Goal: Task Accomplishment & Management: Manage account settings

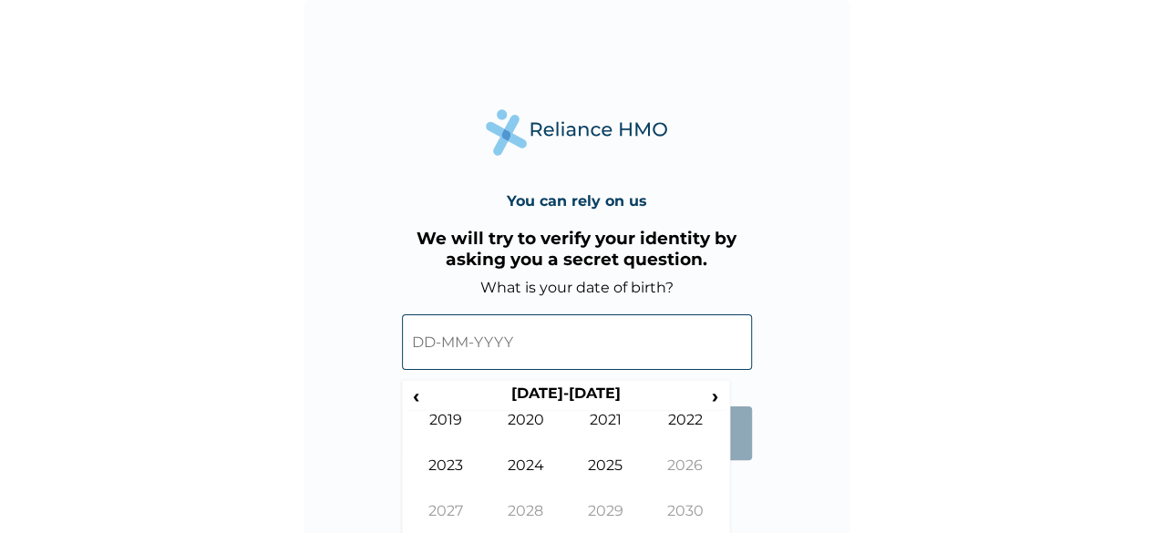
click at [448, 340] on input "text" at bounding box center [577, 342] width 350 height 56
click at [419, 401] on span "‹" at bounding box center [415, 395] width 19 height 23
click at [713, 398] on span "›" at bounding box center [715, 395] width 20 height 23
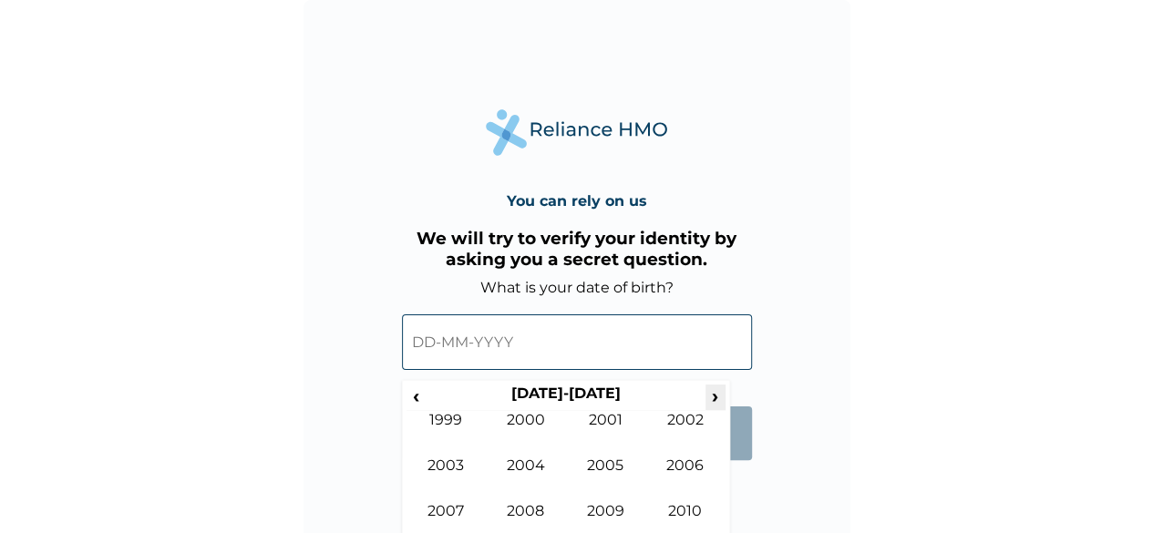
click at [713, 398] on span "›" at bounding box center [715, 395] width 20 height 23
click at [419, 400] on span "‹" at bounding box center [415, 395] width 19 height 23
click at [416, 394] on span "‹" at bounding box center [415, 395] width 19 height 23
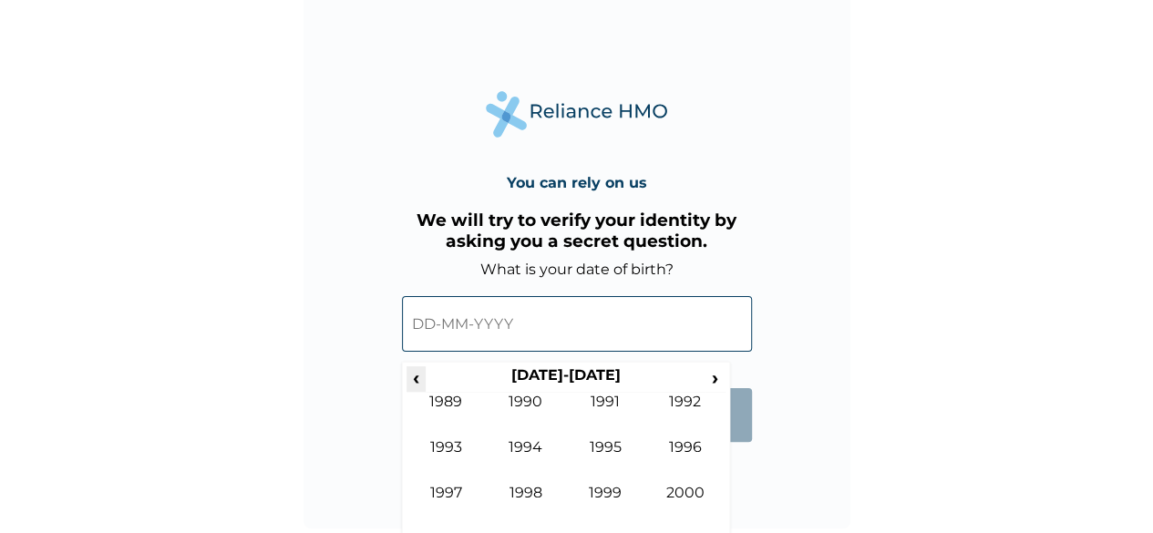
click at [414, 382] on span "‹" at bounding box center [415, 377] width 19 height 23
click at [693, 440] on td "1986" at bounding box center [685, 461] width 80 height 46
click at [671, 495] on td "Dec" at bounding box center [685, 507] width 80 height 46
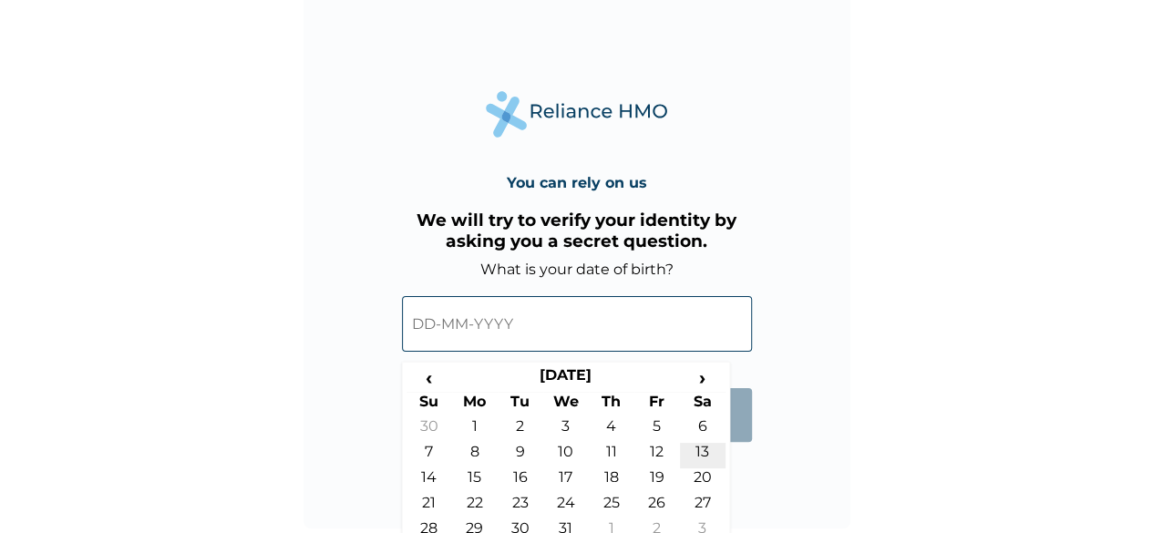
click at [702, 454] on td "13" at bounding box center [703, 456] width 46 height 26
type input "13-12-1986"
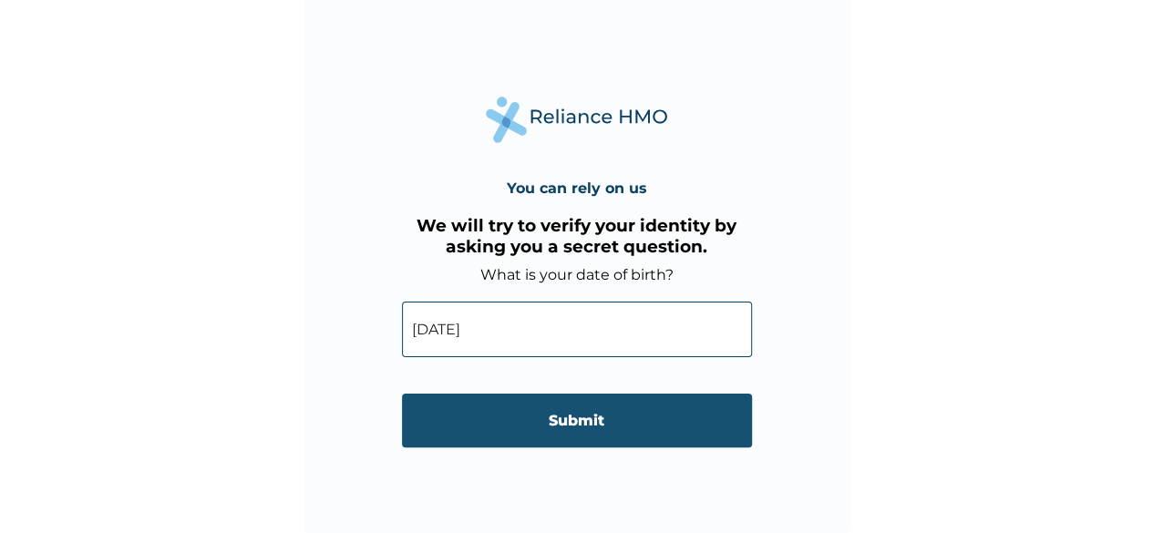
click at [508, 415] on input "Submit" at bounding box center [577, 421] width 350 height 54
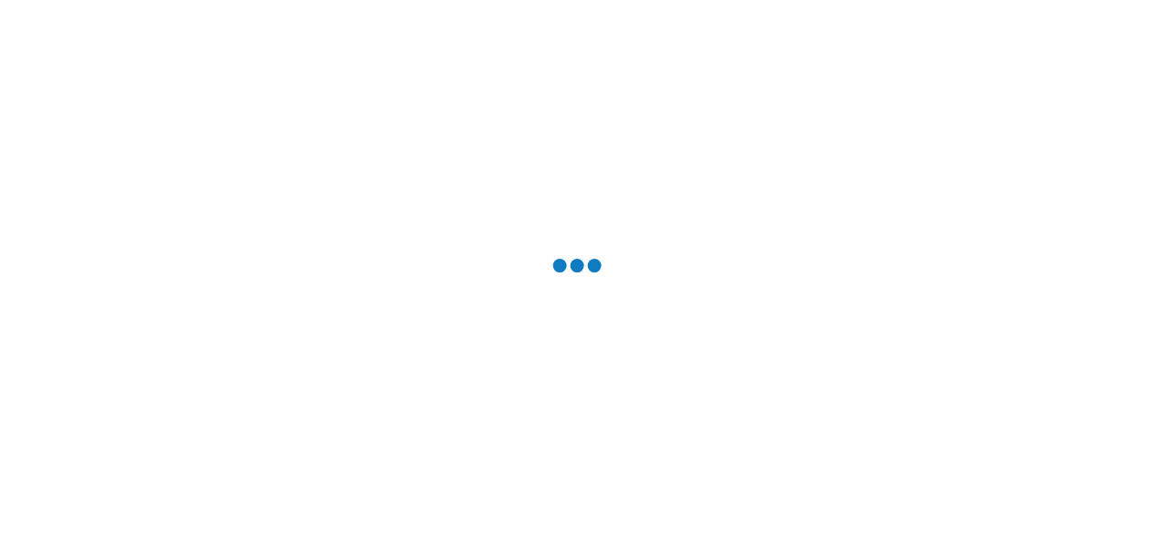
scroll to position [0, 0]
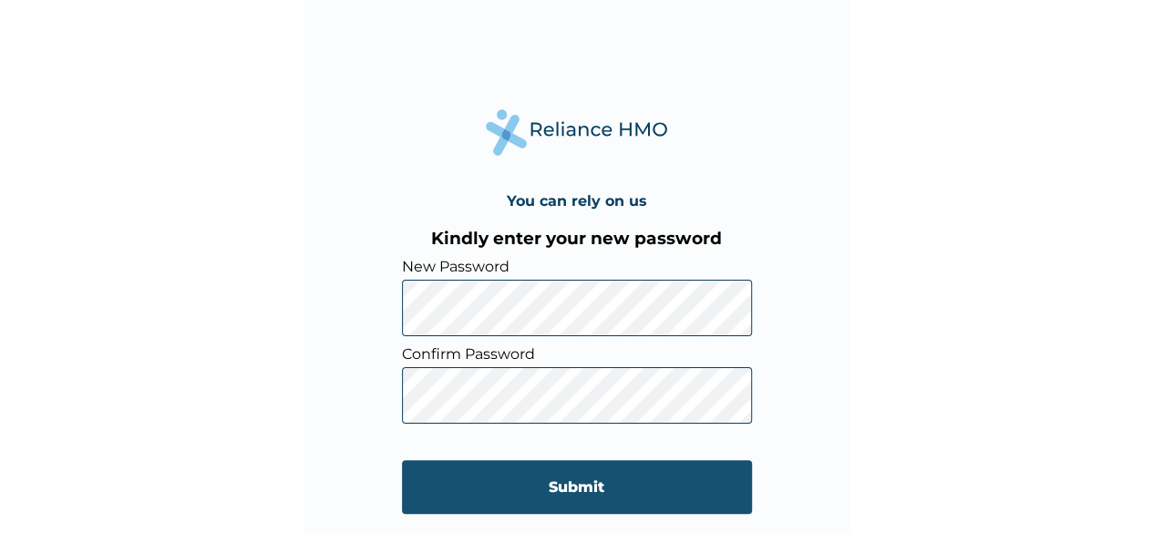
click at [539, 494] on input "Submit" at bounding box center [577, 487] width 350 height 54
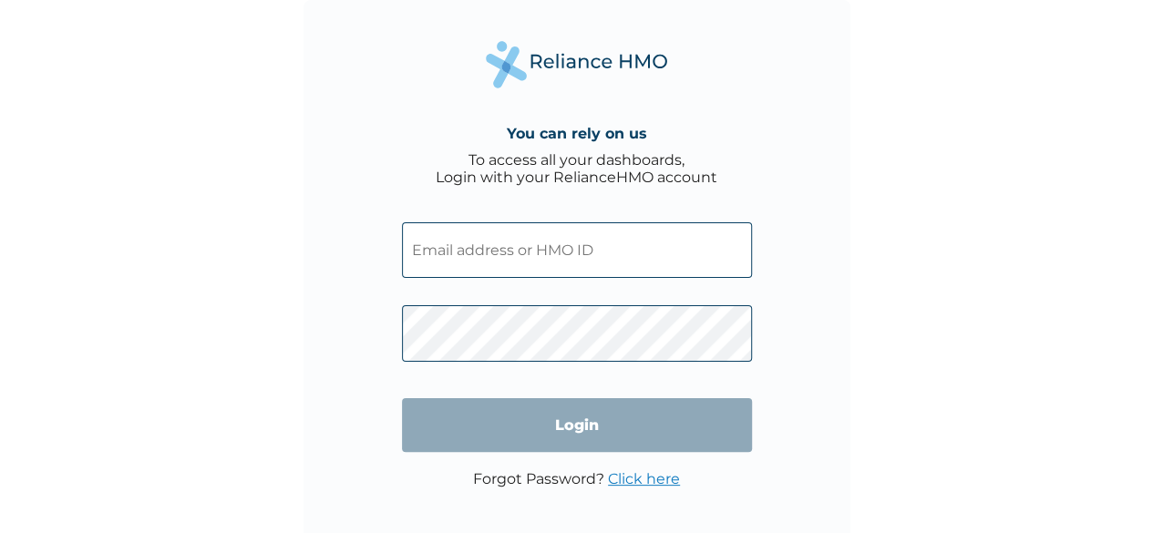
click at [599, 247] on input "text" at bounding box center [577, 250] width 350 height 56
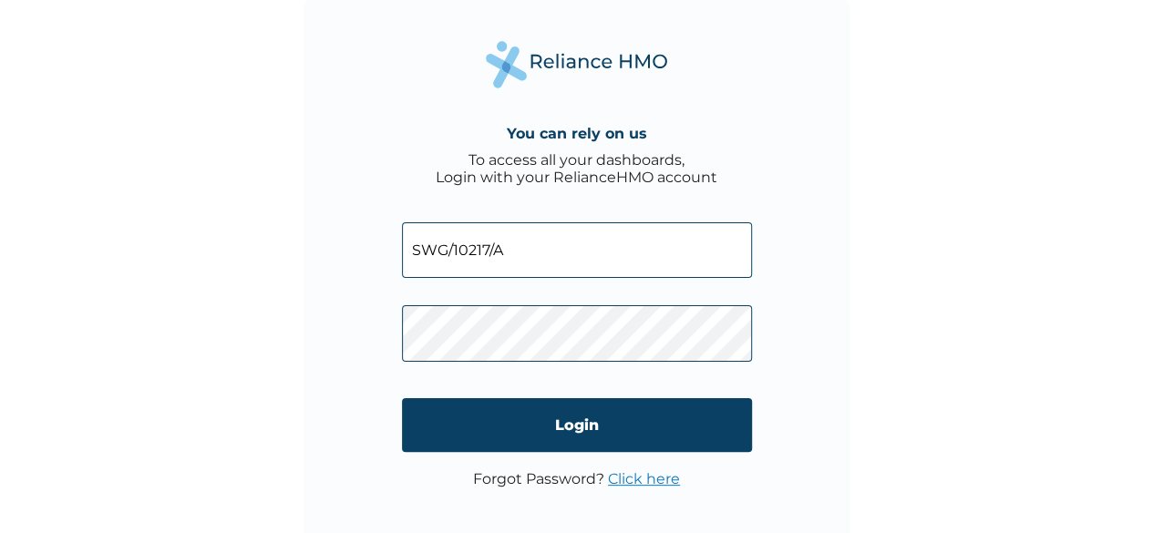
type input "SWG/10217/A"
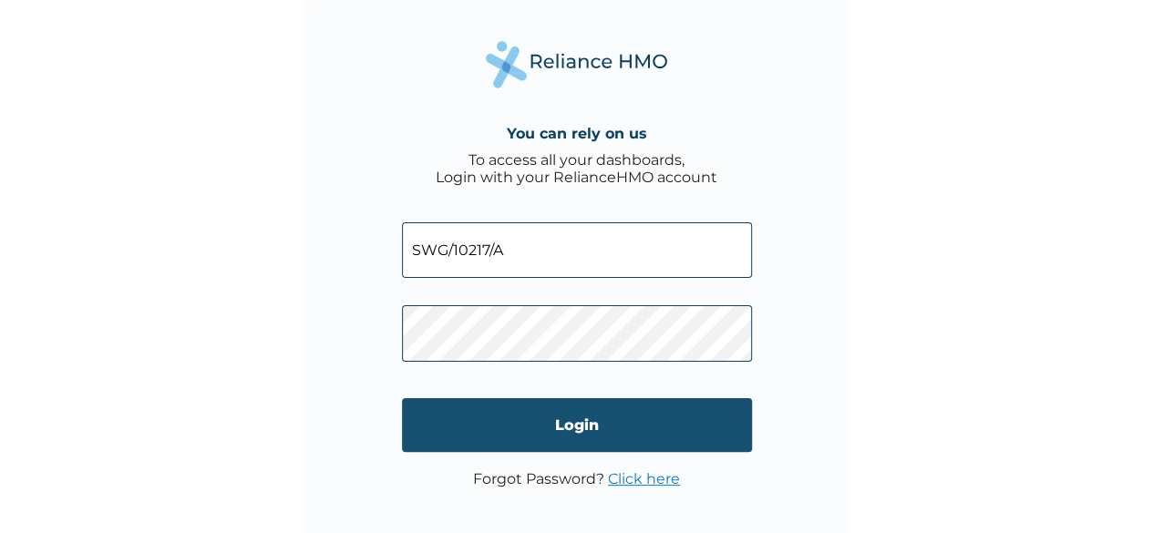
click at [573, 424] on input "Login" at bounding box center [577, 425] width 350 height 54
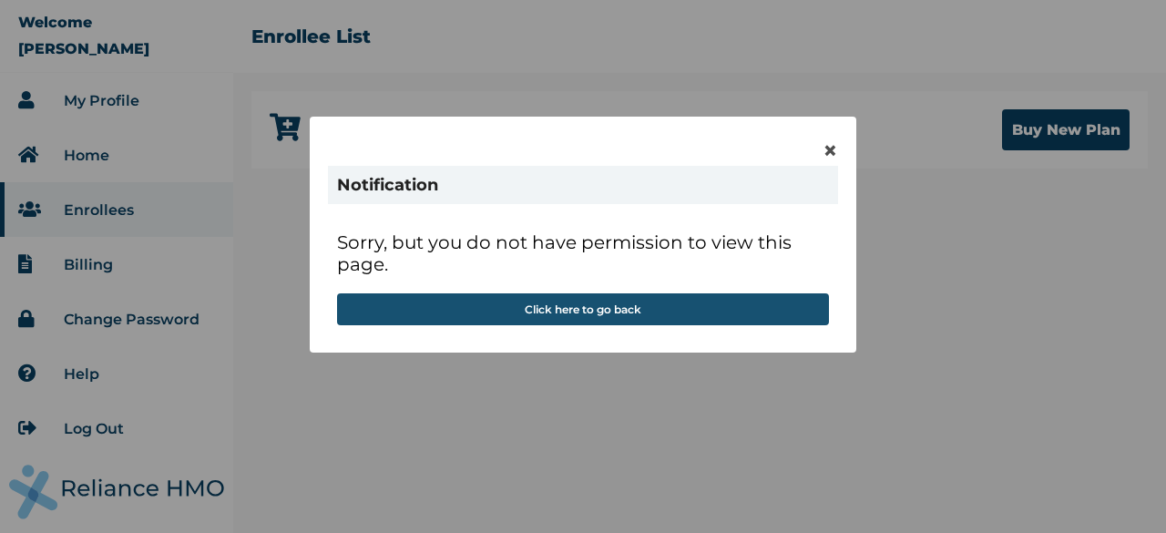
click at [585, 319] on button "Click here to go back" at bounding box center [583, 309] width 492 height 32
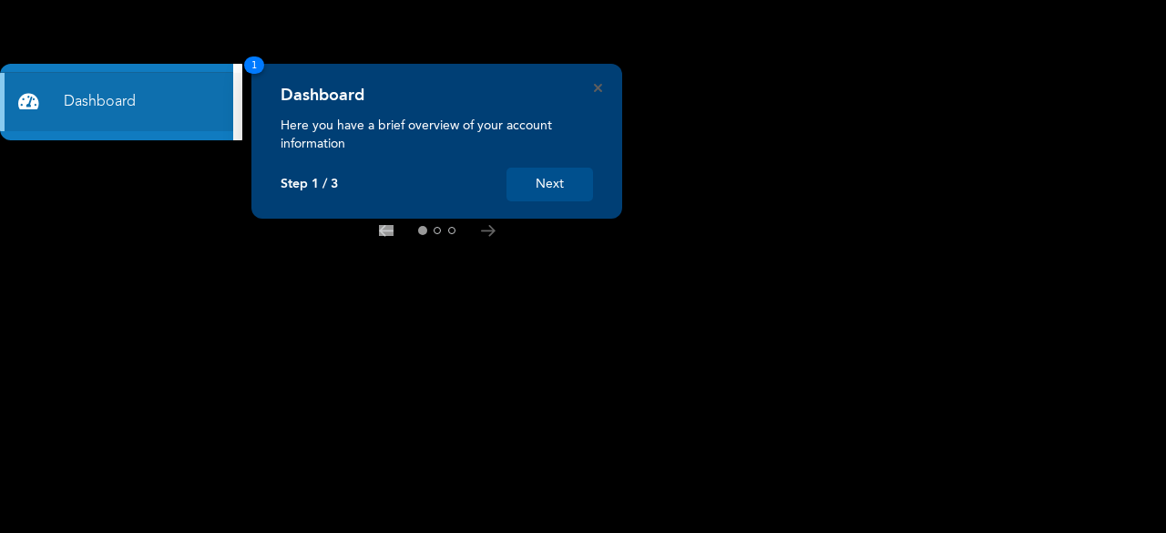
click at [559, 185] on button "Next" at bounding box center [550, 185] width 87 height 34
